Goal: Task Accomplishment & Management: Manage account settings

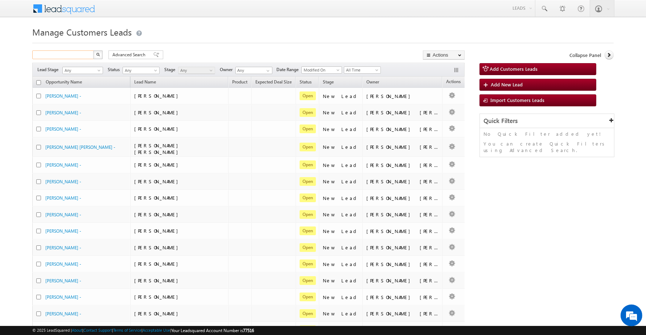
paste input "867633"
drag, startPoint x: 0, startPoint y: 0, endPoint x: 79, endPoint y: 56, distance: 97.1
click at [79, 56] on input "text" at bounding box center [63, 54] width 62 height 9
type input "867633"
click at [93, 50] on button "button" at bounding box center [97, 54] width 9 height 9
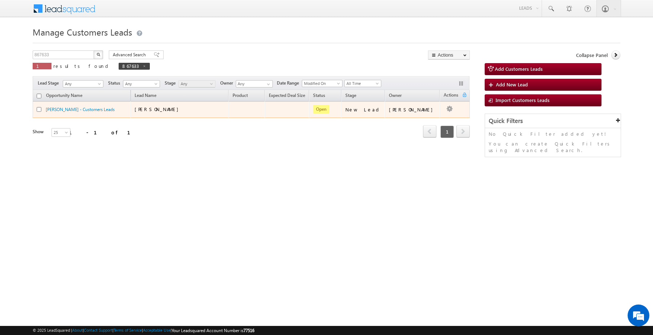
click at [450, 109] on button "button" at bounding box center [449, 108] width 7 height 7
click at [431, 116] on link "Edit" at bounding box center [435, 118] width 36 height 9
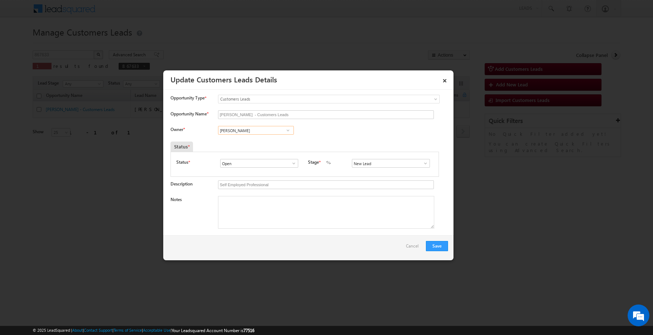
click at [269, 133] on input "[PERSON_NAME]" at bounding box center [256, 130] width 76 height 9
click at [285, 133] on span at bounding box center [288, 130] width 7 height 6
type input "[PERSON_NAME]"
click at [389, 162] on input "New Lead" at bounding box center [391, 163] width 78 height 9
type input "Sales Marked"
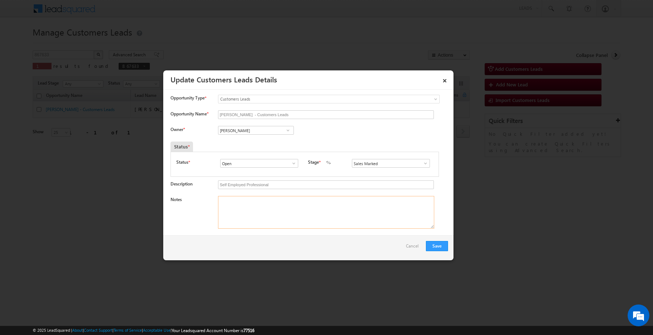
click at [322, 204] on textarea "Notes" at bounding box center [326, 212] width 216 height 33
paste textarea "Customer interested for 4 lakh"
type textarea "Customer interested for 4 lakh"
click at [437, 245] on button "Save" at bounding box center [437, 246] width 22 height 10
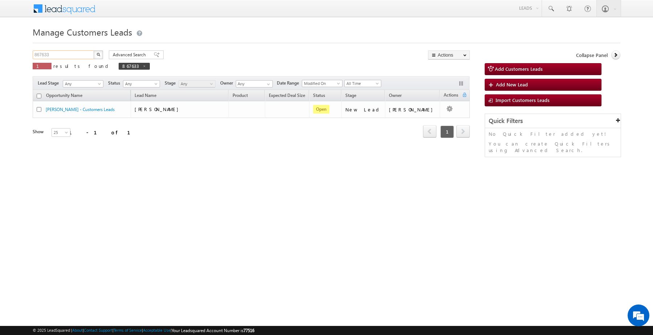
click at [86, 54] on input "867633" at bounding box center [64, 54] width 62 height 9
paste input "1"
type input "867631"
click at [94, 50] on button "button" at bounding box center [98, 54] width 9 height 9
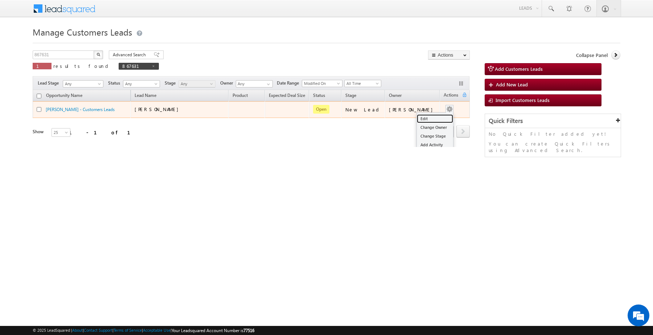
click at [429, 120] on link "Edit" at bounding box center [435, 118] width 36 height 9
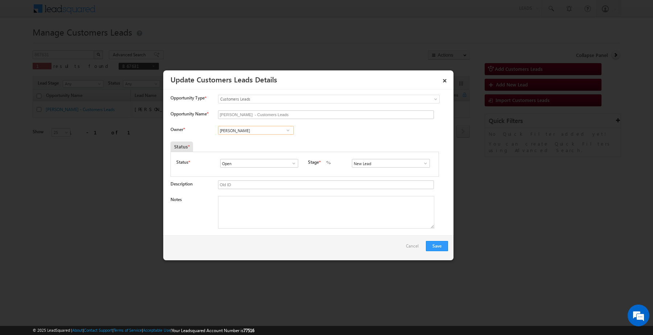
click at [261, 130] on input "[PERSON_NAME]" at bounding box center [256, 130] width 76 height 9
click at [390, 166] on input "New Lead" at bounding box center [391, 163] width 78 height 9
click at [374, 182] on link "Sales Marked" at bounding box center [391, 179] width 78 height 8
type input "Sales Marked"
paste textarea "Customer interested for top-up loan 10 lakh"
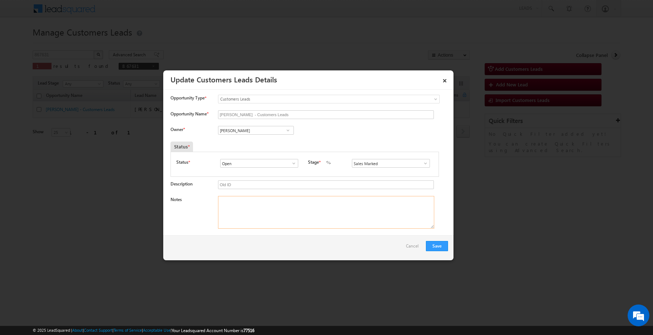
click at [353, 214] on textarea "Notes" at bounding box center [326, 212] width 216 height 33
type textarea "Customer interested for top-up loan 10 lakh"
click at [267, 166] on input "Open" at bounding box center [259, 163] width 78 height 9
click at [381, 165] on input "Sales Marked" at bounding box center [391, 163] width 78 height 9
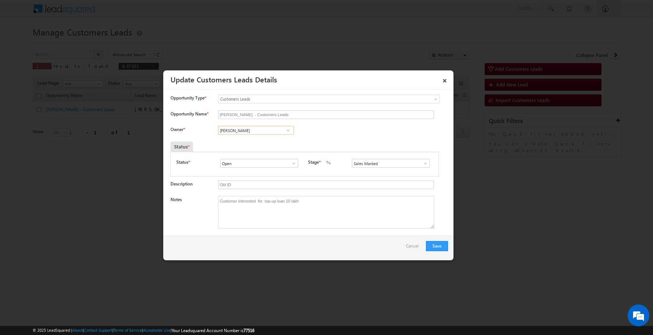
click at [271, 132] on input "[PERSON_NAME]" at bounding box center [256, 130] width 76 height 9
click at [262, 141] on link "Subham subham.singh@sgrlimited.in" at bounding box center [256, 142] width 76 height 14
type input "Subham"
click at [441, 250] on button "Save" at bounding box center [437, 246] width 22 height 10
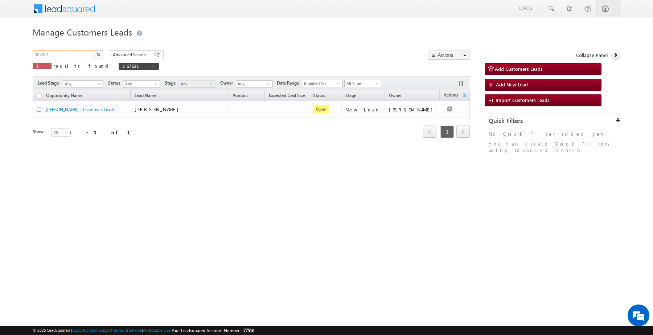
click at [56, 55] on input "867631" at bounding box center [64, 54] width 62 height 9
paste input "29"
click at [56, 55] on input "867631" at bounding box center [64, 54] width 62 height 9
click at [94, 50] on button "button" at bounding box center [98, 54] width 9 height 9
click at [82, 52] on input "867629" at bounding box center [64, 54] width 62 height 9
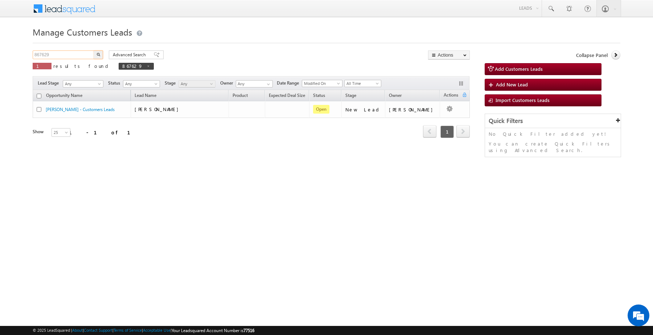
click at [81, 53] on input "867629" at bounding box center [64, 54] width 62 height 9
paste input "35"
type input "867635"
click at [96, 57] on button "button" at bounding box center [98, 54] width 9 height 9
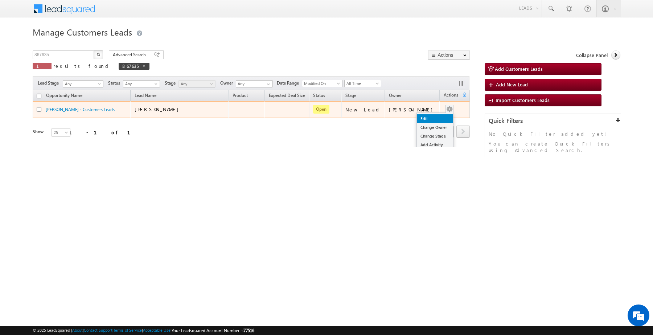
click at [431, 117] on link "Edit" at bounding box center [435, 118] width 36 height 9
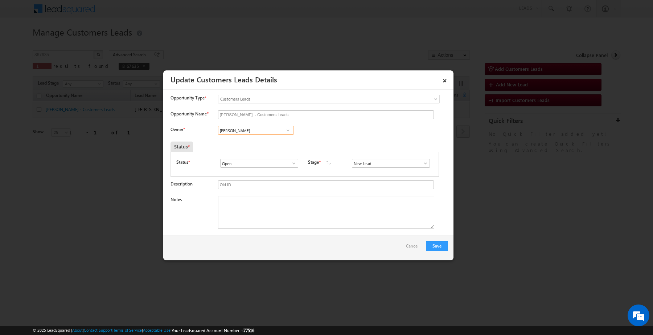
click at [265, 135] on input "[PERSON_NAME]" at bounding box center [256, 130] width 76 height 9
click at [291, 214] on textarea "Notes" at bounding box center [326, 212] width 216 height 33
paste textarea "Customer interested for 4 lakh"
type textarea "Customer interested for 4 lakh"
click at [387, 167] on input "New Lead" at bounding box center [391, 163] width 78 height 9
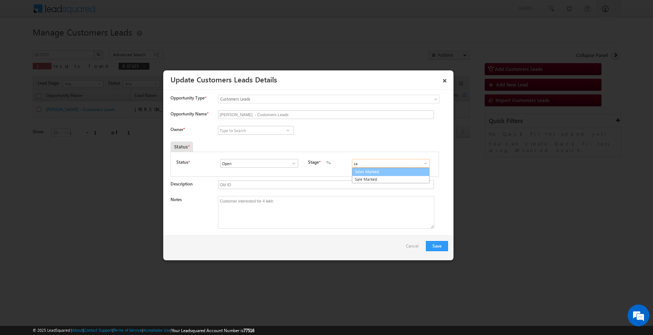
click at [367, 173] on link "Sales Marked" at bounding box center [391, 172] width 78 height 8
type input "Sales Marked"
click at [242, 133] on input at bounding box center [256, 130] width 76 height 9
paste input "Nitesh Patel"
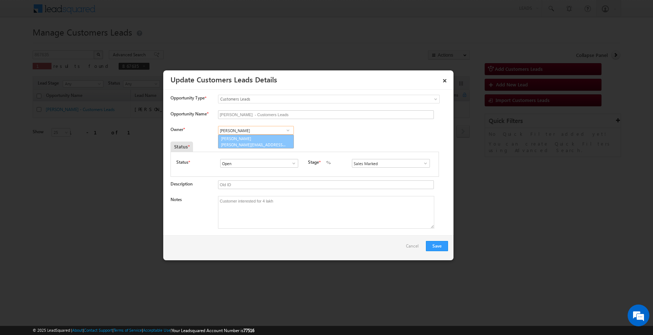
click at [260, 144] on span "nitesh.patel1@sgrlimited.in" at bounding box center [253, 144] width 65 height 5
type input "Nitesh Patel"
click at [434, 245] on button "Save" at bounding box center [437, 246] width 22 height 10
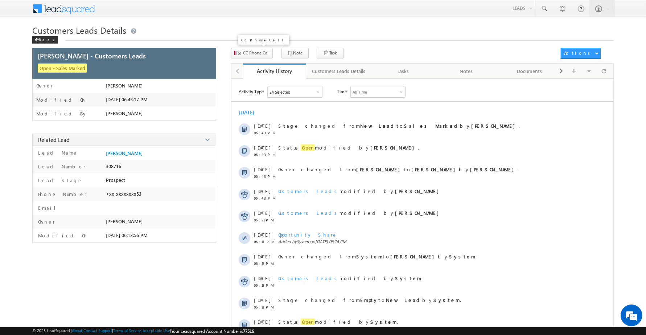
click at [261, 59] on div "CC Phone Call Note Task Actions Report" at bounding box center [422, 53] width 383 height 11
click at [261, 55] on span "CC Phone Call" at bounding box center [256, 53] width 26 height 7
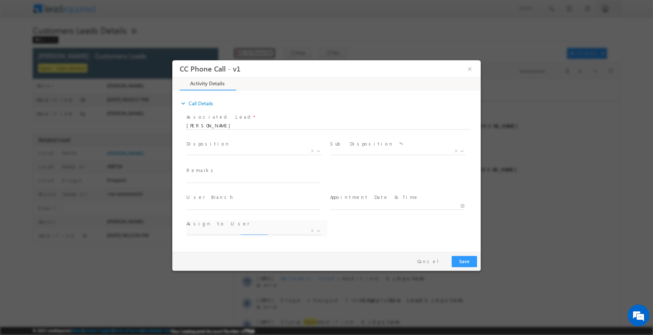
select select "[EMAIL_ADDRESS][DOMAIN_NAME]"
click at [250, 149] on span "X" at bounding box center [254, 150] width 135 height 7
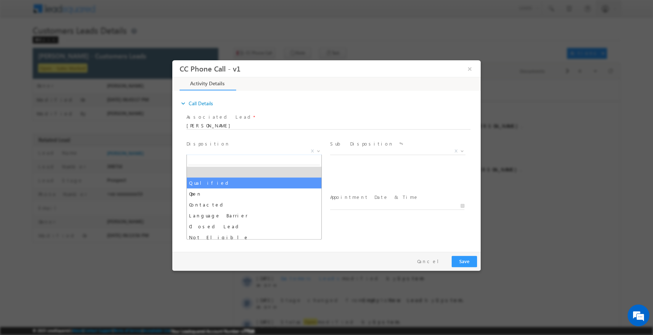
select select "Qualified"
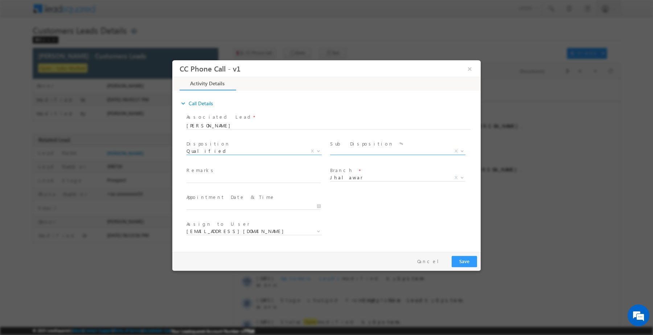
click at [341, 149] on span "X" at bounding box center [397, 150] width 135 height 7
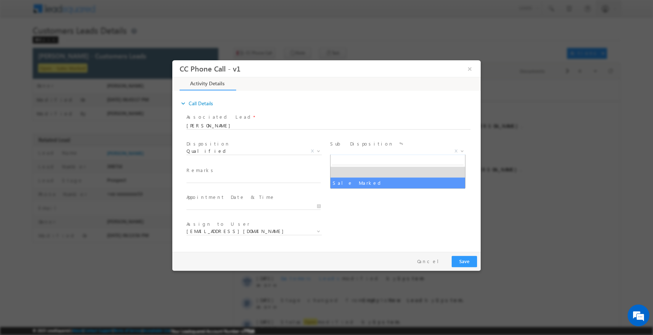
select select "Sale Marked"
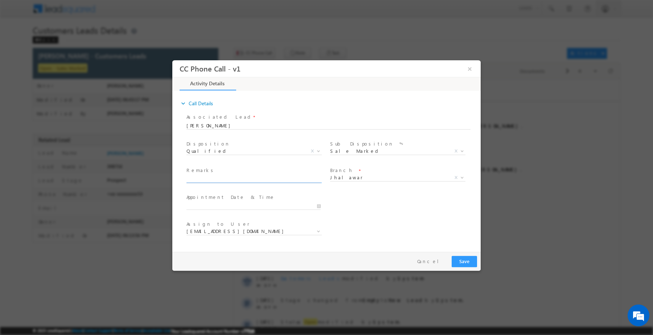
click at [287, 181] on input "text" at bounding box center [254, 178] width 134 height 7
paste input "Customer interested for 4 lakh"
type input "Customer interested for 4 lakh"
click at [463, 259] on button "Save" at bounding box center [464, 260] width 25 height 11
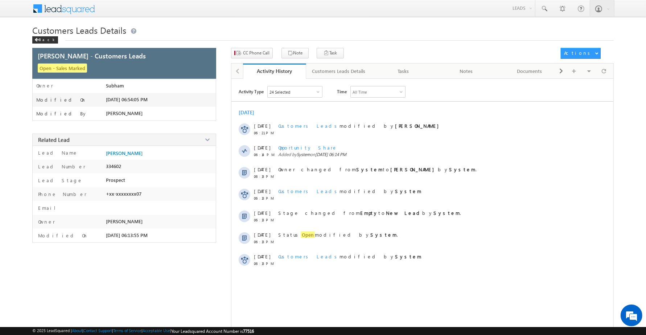
drag, startPoint x: 270, startPoint y: 41, endPoint x: 269, endPoint y: 47, distance: 6.6
click at [270, 43] on div "Customers Leads Details Back" at bounding box center [323, 36] width 582 height 24
click at [266, 55] on span "CC Phone Call" at bounding box center [256, 53] width 26 height 7
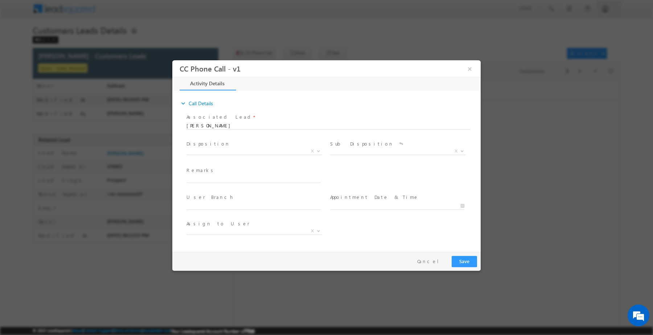
click at [263, 129] on span at bounding box center [322, 133] width 271 height 8
select select "nihar.sawant+cc1@leadsquared.com"
click at [259, 146] on span "Disposition *" at bounding box center [254, 144] width 134 height 8
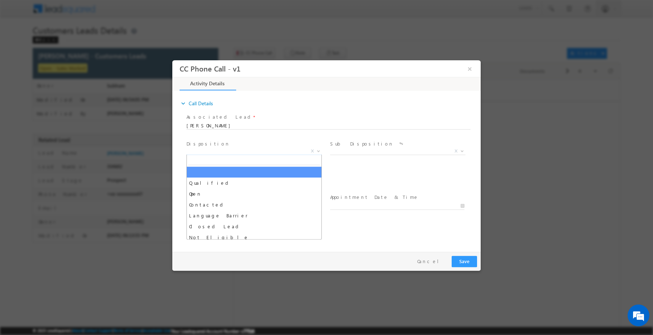
click at [259, 149] on span "X" at bounding box center [254, 150] width 135 height 7
type input "q"
select select "Qualified"
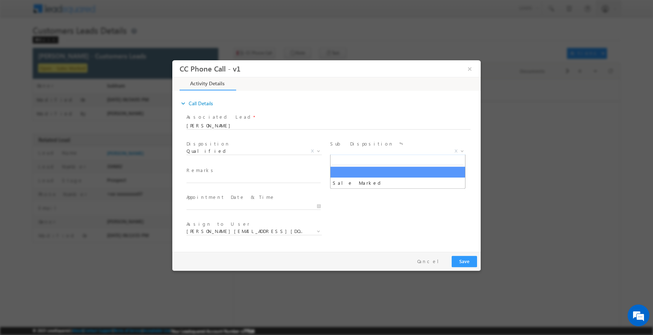
click at [365, 147] on span "X" at bounding box center [397, 150] width 135 height 7
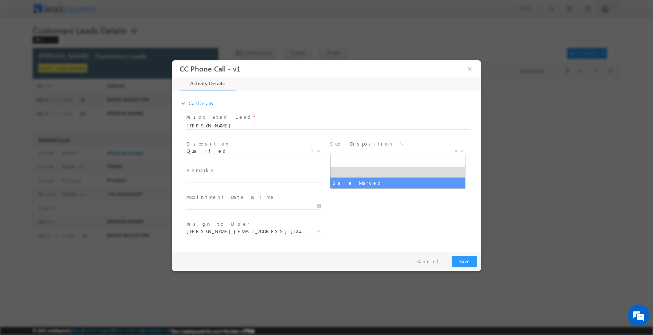
select select "Sale Marked"
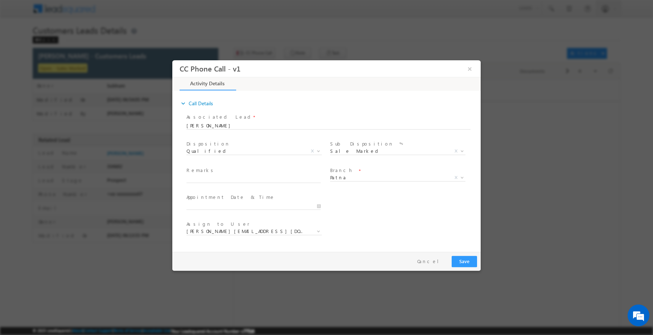
click at [284, 185] on span at bounding box center [254, 186] width 134 height 8
click at [284, 183] on span at bounding box center [254, 186] width 134 height 8
paste input "Customer interested for top-up loan 10 lakh"
click at [284, 179] on input "Customer interested for top-up loan 10 lakh" at bounding box center [254, 178] width 134 height 7
type input "Customer interested for top-up loan 10 lakh"
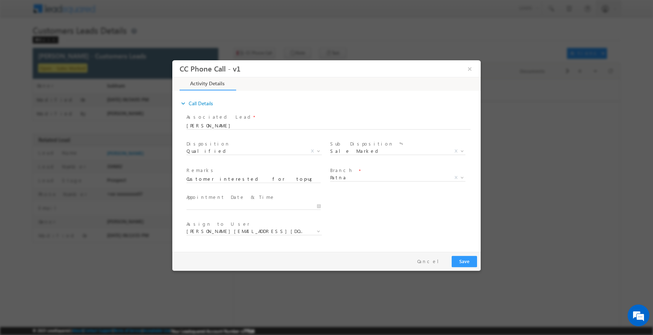
click at [369, 181] on span "MUMBAI REGIONAL OFFICE CMS DEFAULT BRANCH Beawar Ratlam Patna Pali Mathura Test…" at bounding box center [400, 179] width 141 height 9
click at [465, 264] on button "Save" at bounding box center [464, 260] width 25 height 11
